Goal: Find specific page/section: Find specific page/section

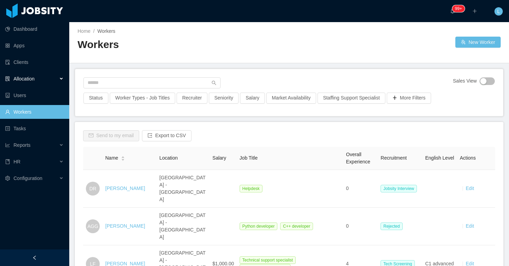
click at [27, 75] on div "Allocation" at bounding box center [34, 79] width 69 height 14
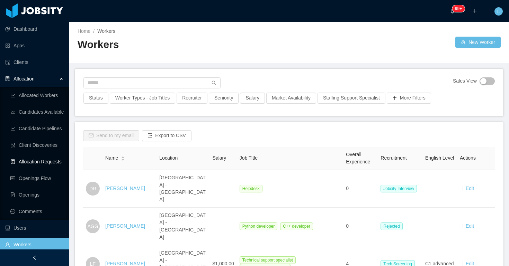
click at [48, 164] on link "Allocation Requests" at bounding box center [36, 162] width 53 height 14
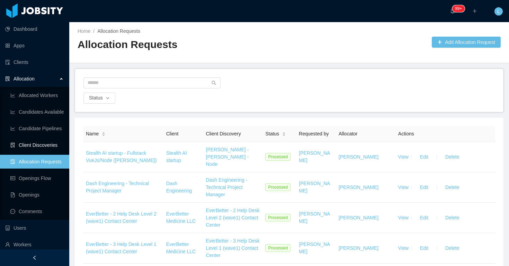
click at [35, 144] on link "Client Discoveries" at bounding box center [36, 145] width 53 height 14
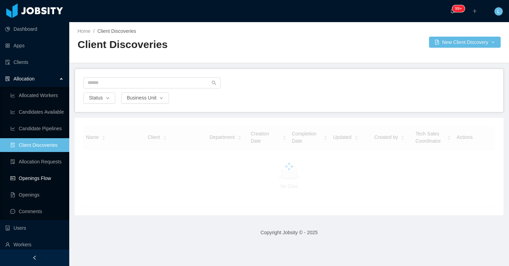
click at [34, 175] on link "Openings Flow" at bounding box center [36, 179] width 53 height 14
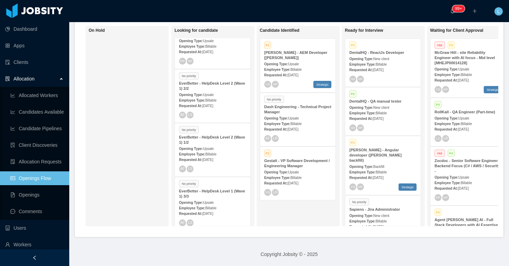
scroll to position [87, 0]
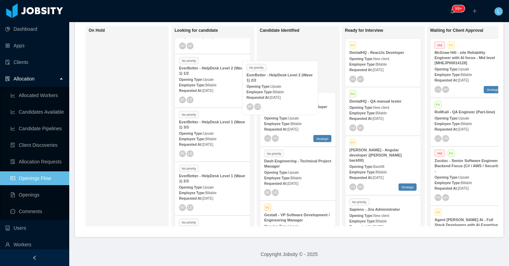
drag, startPoint x: 214, startPoint y: 90, endPoint x: 282, endPoint y: 92, distance: 67.5
click at [282, 92] on div "On Hold Looking for candidate P1 Stealth AI startup - Fullstack VueJs/Node ([PE…" at bounding box center [289, 129] width 418 height 206
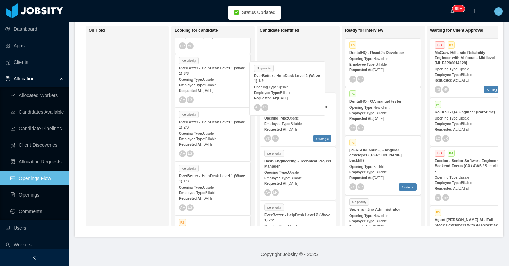
drag, startPoint x: 217, startPoint y: 88, endPoint x: 289, endPoint y: 88, distance: 72.3
click at [290, 89] on div "On Hold Looking for candidate P1 Stealth AI startup - Fullstack VueJs/Node ([PE…" at bounding box center [289, 129] width 418 height 206
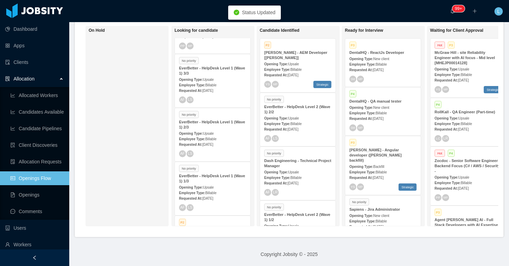
scroll to position [121, 0]
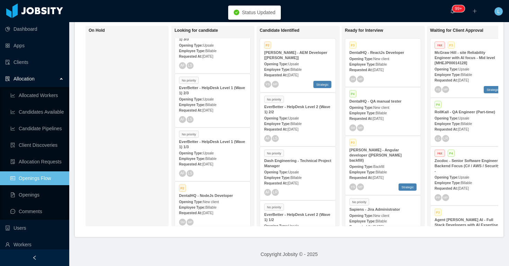
click at [212, 150] on div "EverBetter - HelpDesk Level 1 (Wave 1) 1/3" at bounding box center [212, 144] width 67 height 10
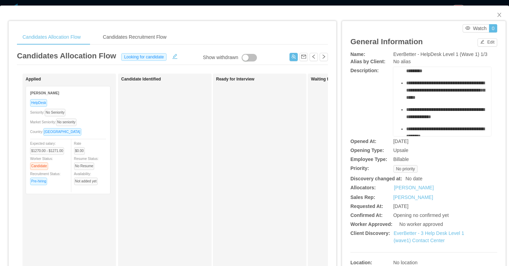
scroll to position [331, 0]
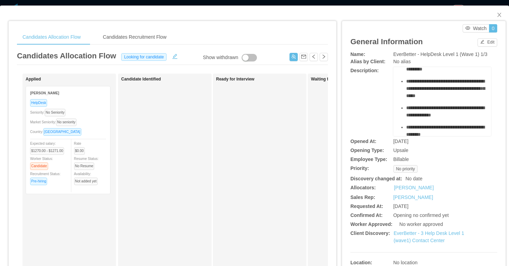
drag, startPoint x: 399, startPoint y: 89, endPoint x: 477, endPoint y: 117, distance: 82.4
copy div "**********"
